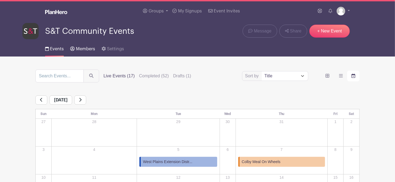
click at [85, 50] on span "Members" at bounding box center [85, 49] width 19 height 4
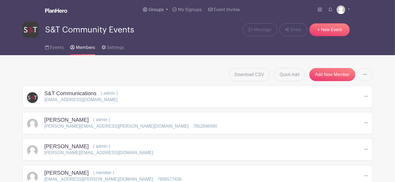
click at [157, 19] on link "Groups" at bounding box center [155, 9] width 29 height 19
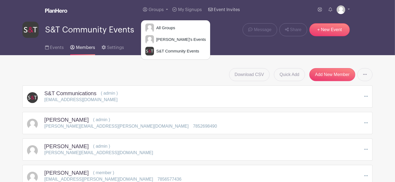
click at [207, 15] on link "Event Invites" at bounding box center [224, 9] width 36 height 19
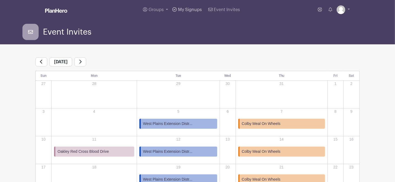
click at [193, 10] on span "My Signups" at bounding box center [190, 10] width 24 height 4
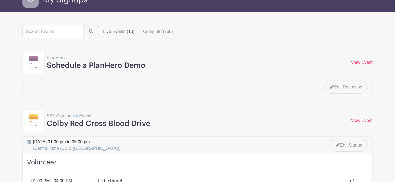
scroll to position [36, 0]
